Goal: Navigation & Orientation: Find specific page/section

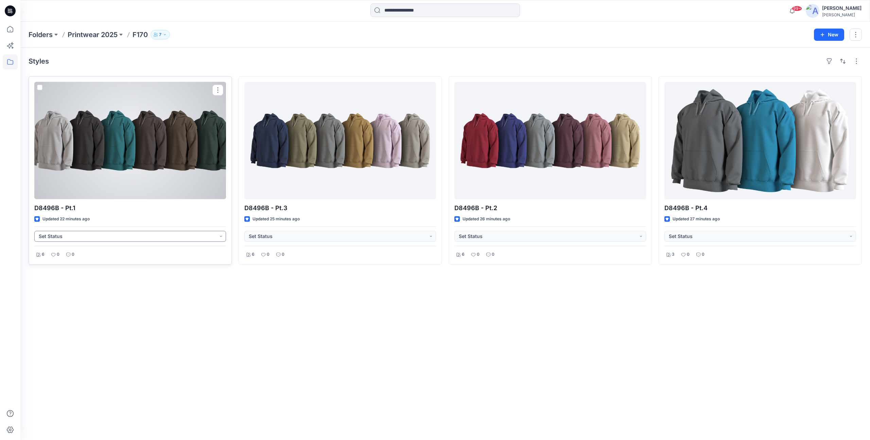
click at [86, 235] on button "Set Status" at bounding box center [130, 236] width 192 height 11
drag, startPoint x: 74, startPoint y: 268, endPoint x: 79, endPoint y: 267, distance: 4.8
click at [74, 268] on div "Accepted" at bounding box center [130, 268] width 181 height 10
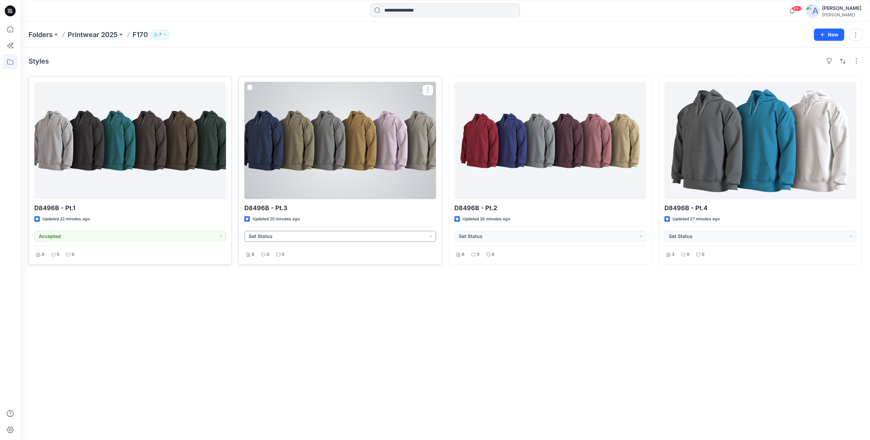
click at [319, 235] on button "Set Status" at bounding box center [340, 236] width 192 height 11
drag, startPoint x: 270, startPoint y: 273, endPoint x: 315, endPoint y: 270, distance: 45.3
click at [271, 273] on span "Accepted" at bounding box center [269, 268] width 22 height 10
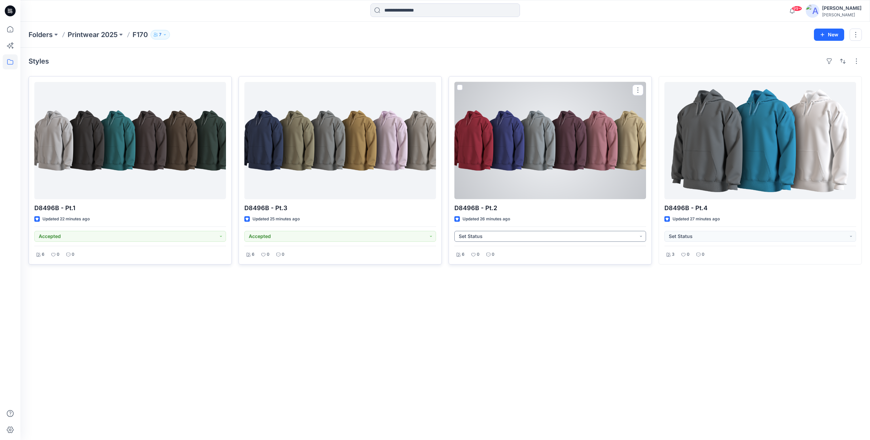
click at [512, 241] on button "Set Status" at bounding box center [550, 236] width 192 height 11
click at [478, 271] on p "Accepted" at bounding box center [479, 267] width 22 height 9
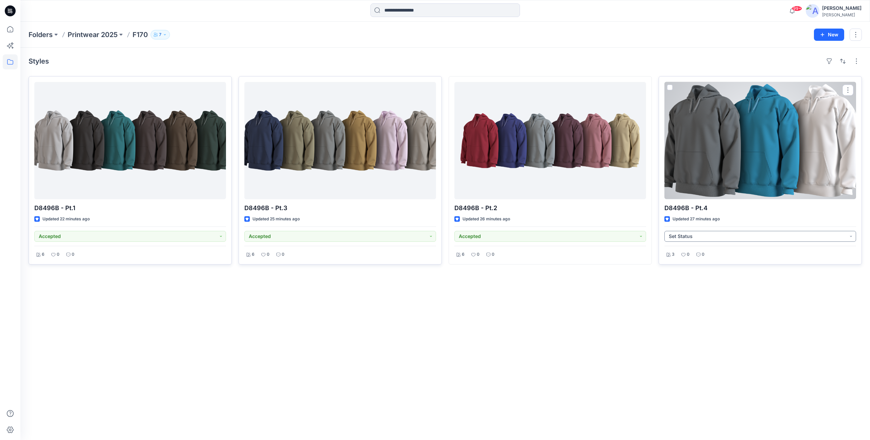
click at [715, 235] on button "Set Status" at bounding box center [760, 236] width 192 height 11
click at [685, 268] on p "Accepted" at bounding box center [689, 267] width 22 height 9
click at [93, 27] on div "Folders Printwear 2025 F170 7 New" at bounding box center [445, 35] width 850 height 26
click at [93, 34] on p "Printwear 2025" at bounding box center [93, 35] width 50 height 10
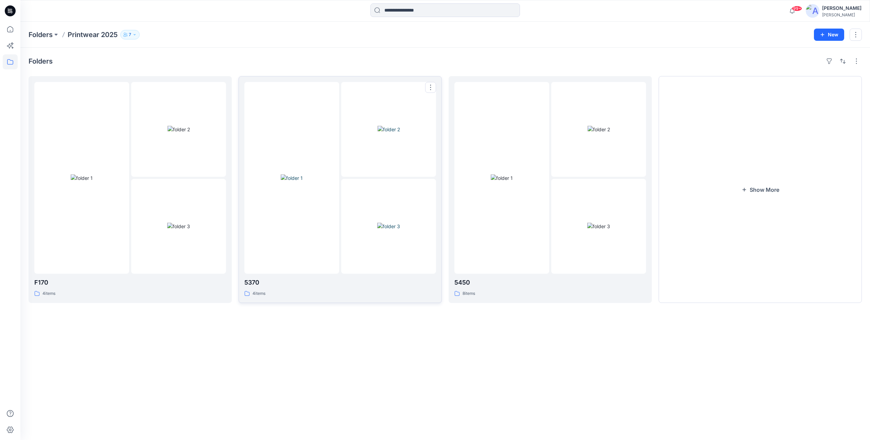
click at [284, 174] on img at bounding box center [292, 177] width 22 height 7
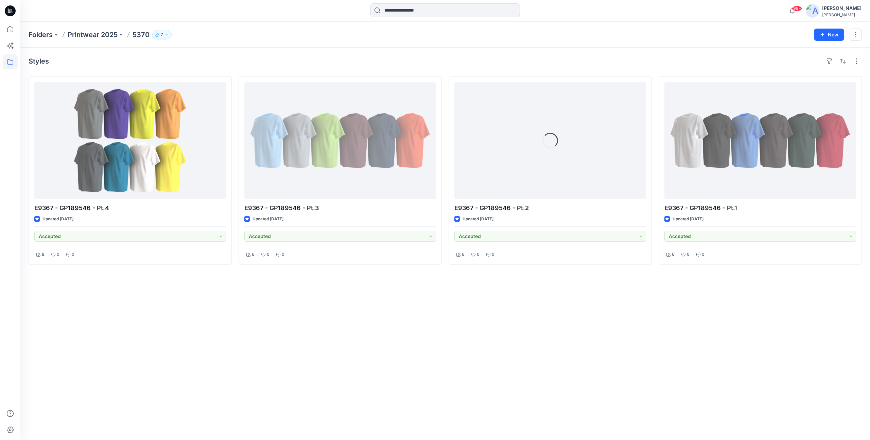
click at [74, 29] on div "Folders Printwear 2025 5370 7 New" at bounding box center [445, 35] width 850 height 26
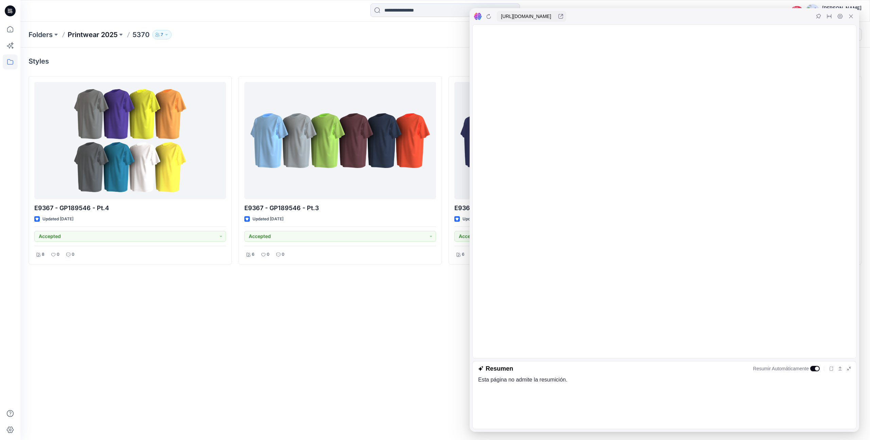
click at [89, 38] on p "Printwear 2025" at bounding box center [93, 35] width 50 height 10
